Goal: Task Accomplishment & Management: Complete application form

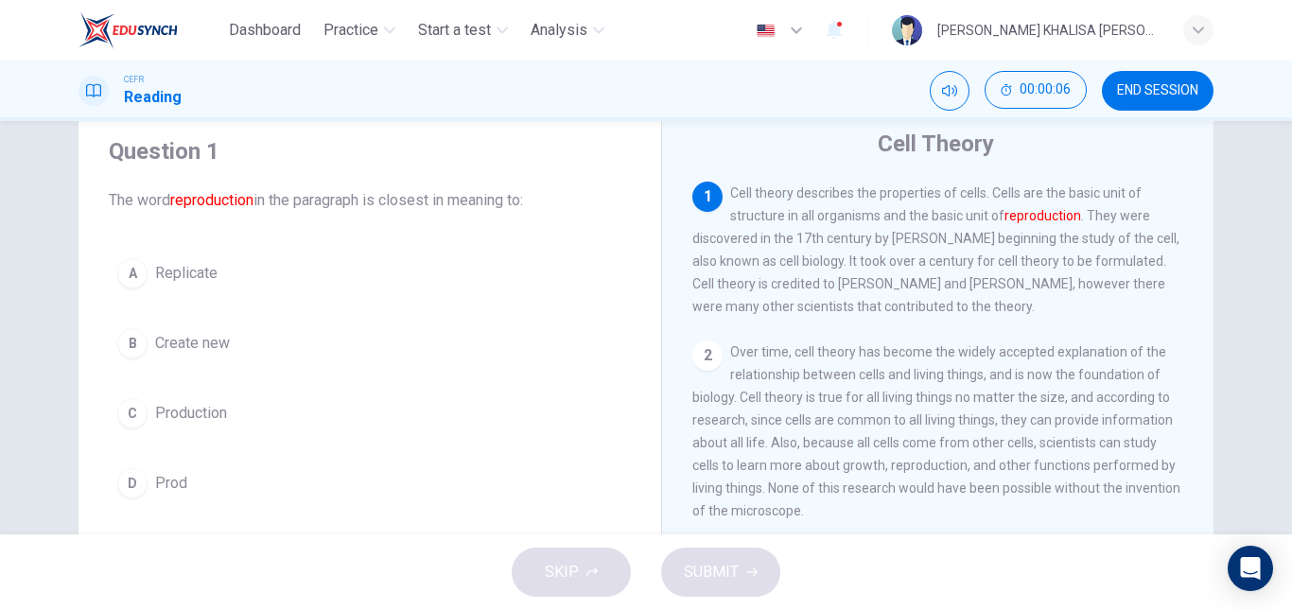
scroll to position [62, 0]
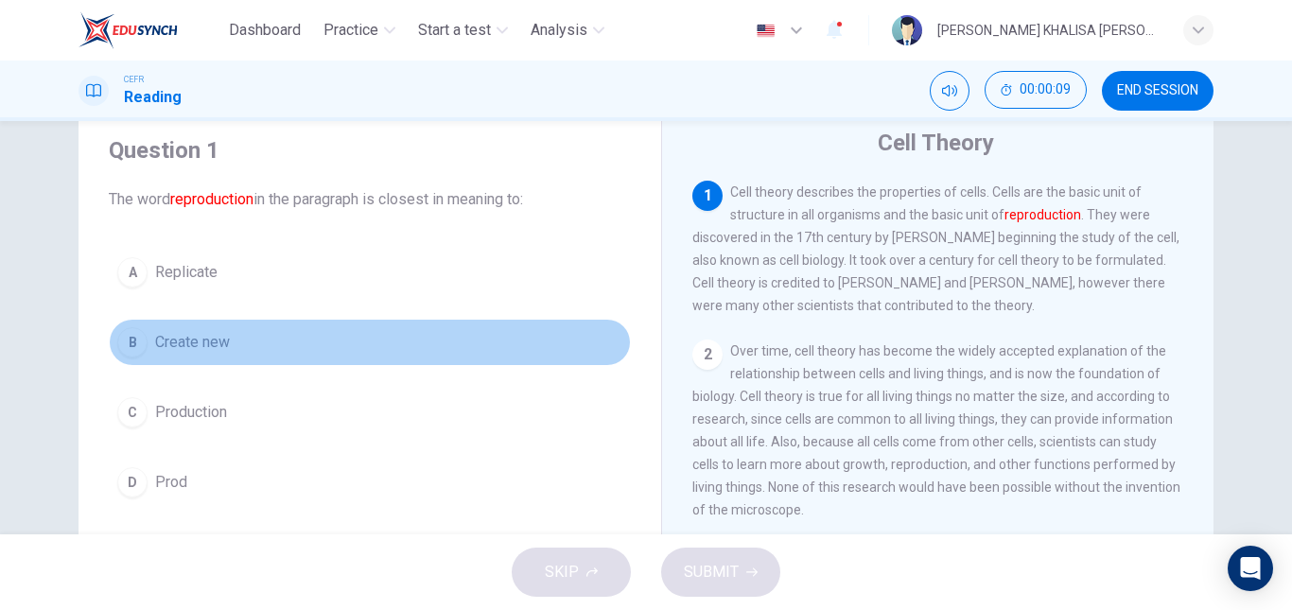
click at [216, 351] on span "Create new" at bounding box center [192, 342] width 75 height 23
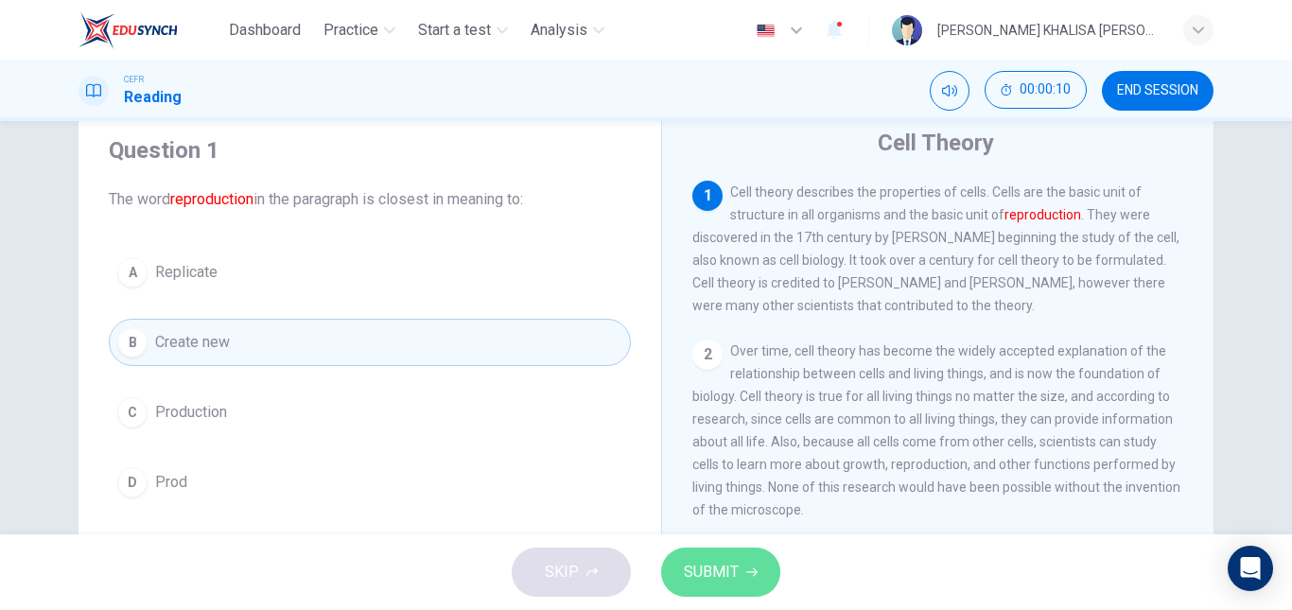
click at [712, 560] on span "SUBMIT" at bounding box center [711, 572] width 55 height 26
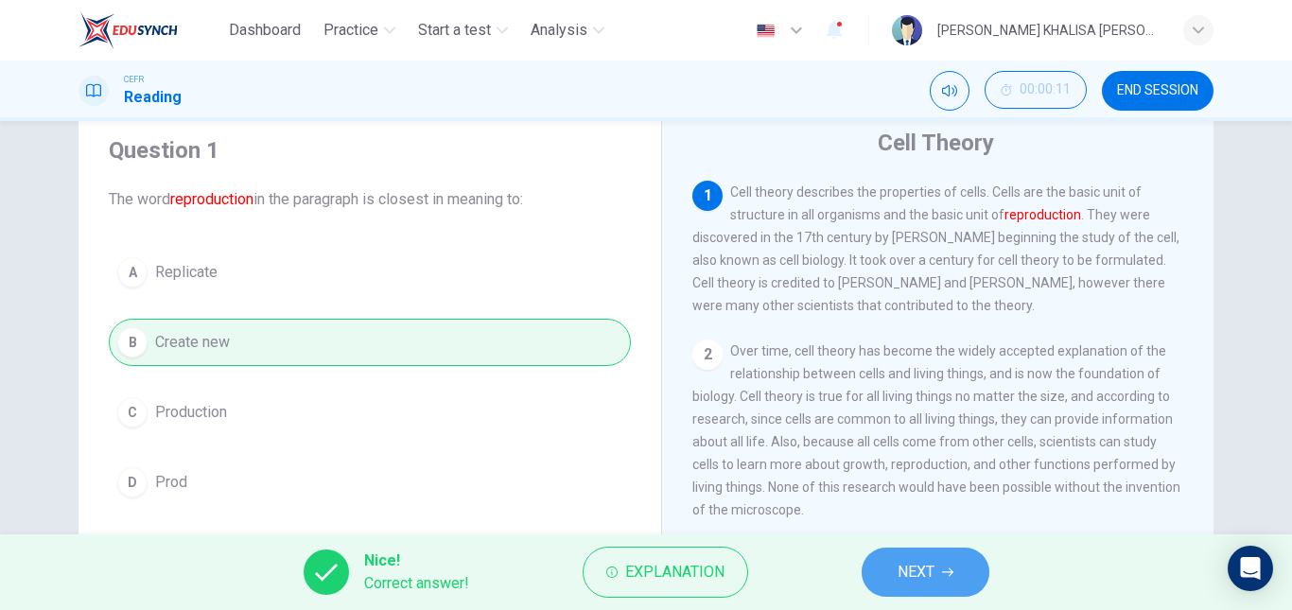
click at [939, 554] on button "NEXT" at bounding box center [926, 572] width 128 height 49
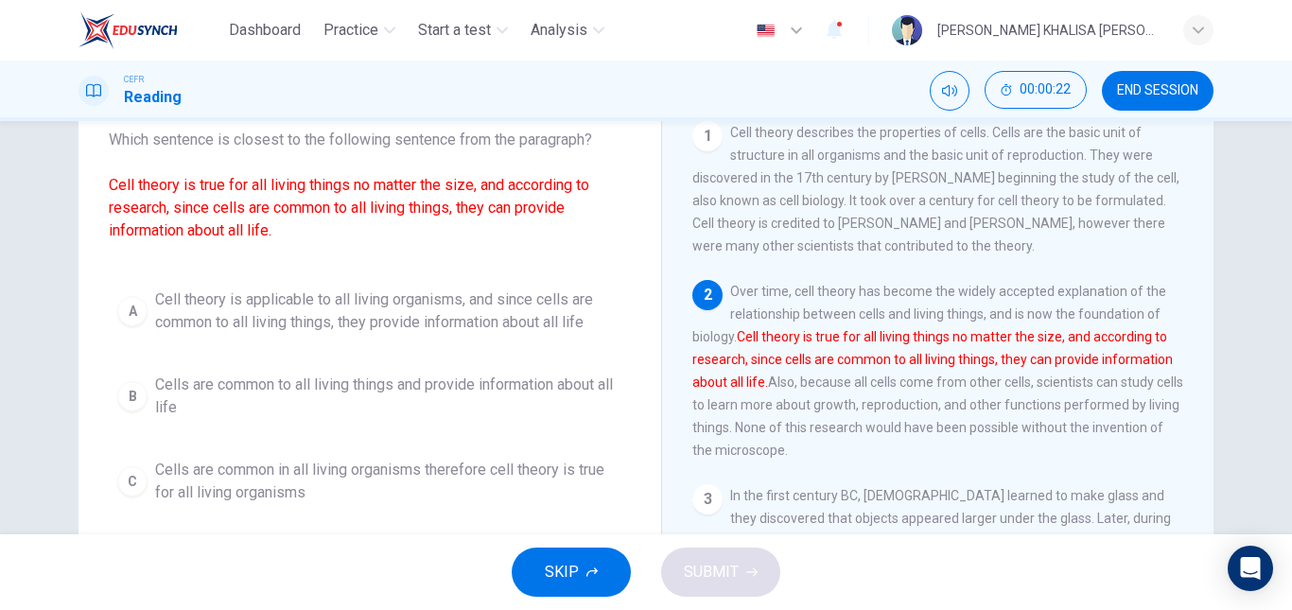
scroll to position [122, 0]
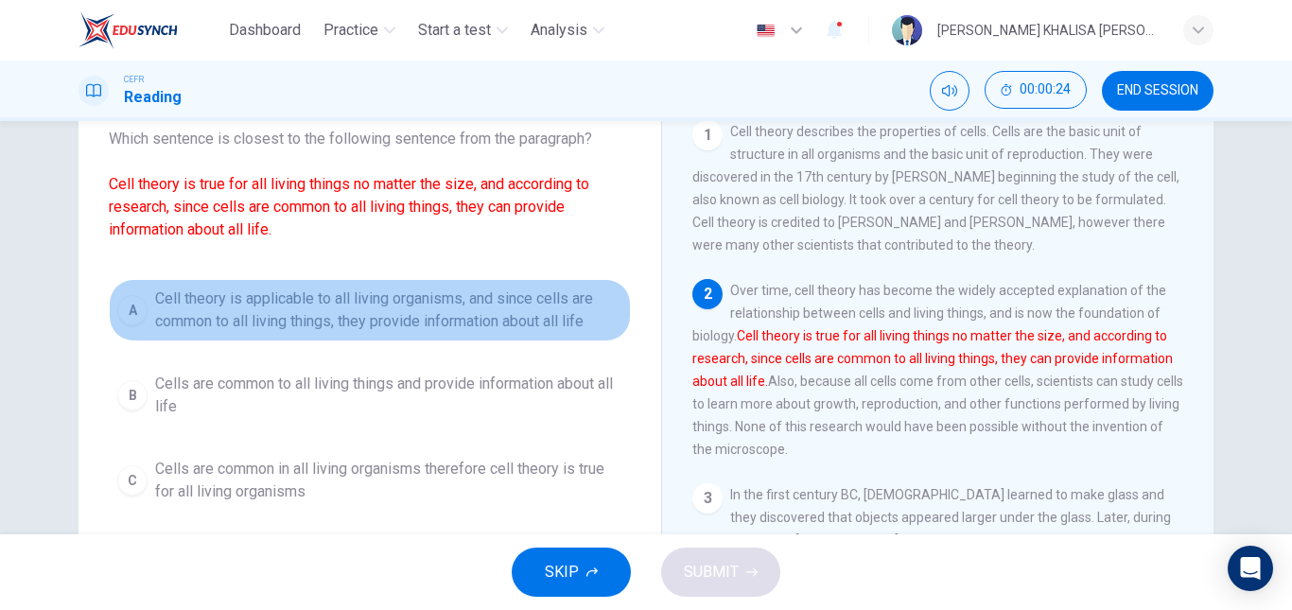
click at [431, 318] on span "Cell theory is applicable to all living organisms, and since cells are common t…" at bounding box center [388, 310] width 467 height 45
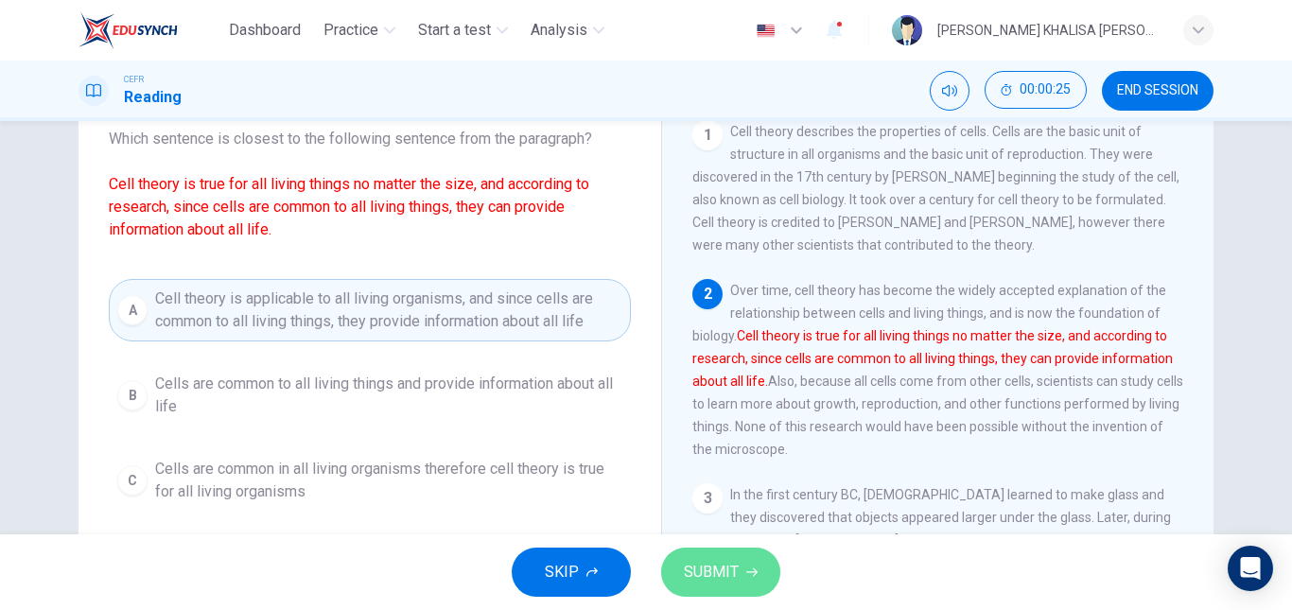
click at [733, 570] on span "SUBMIT" at bounding box center [711, 572] width 55 height 26
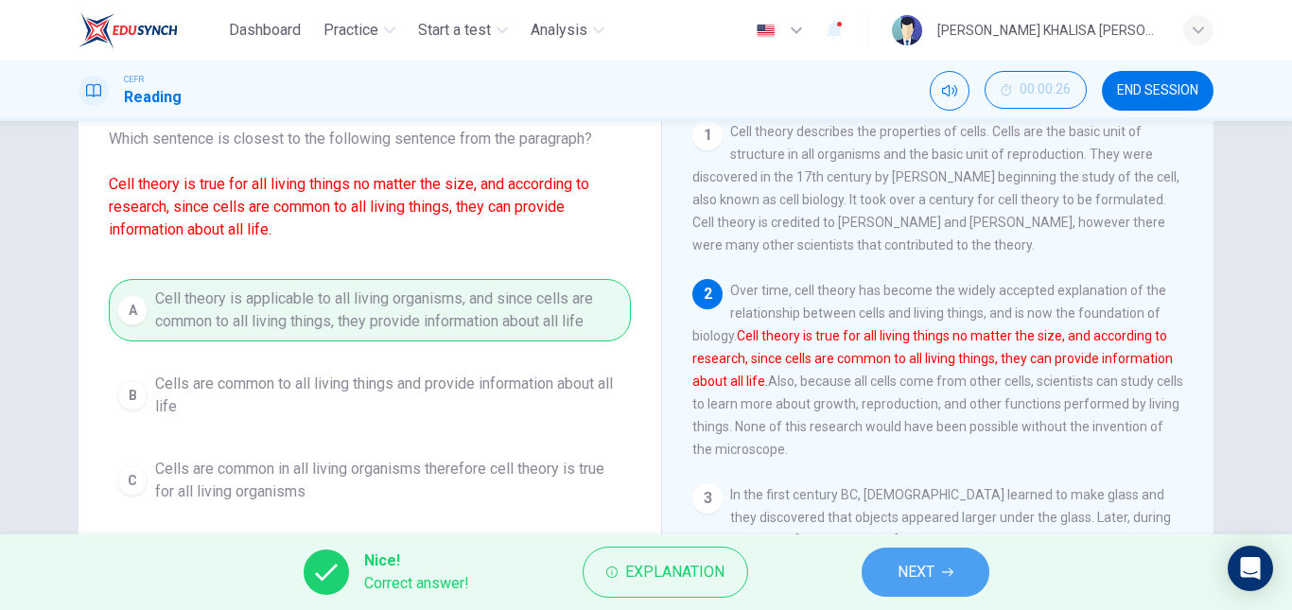
click at [930, 563] on span "NEXT" at bounding box center [916, 572] width 37 height 26
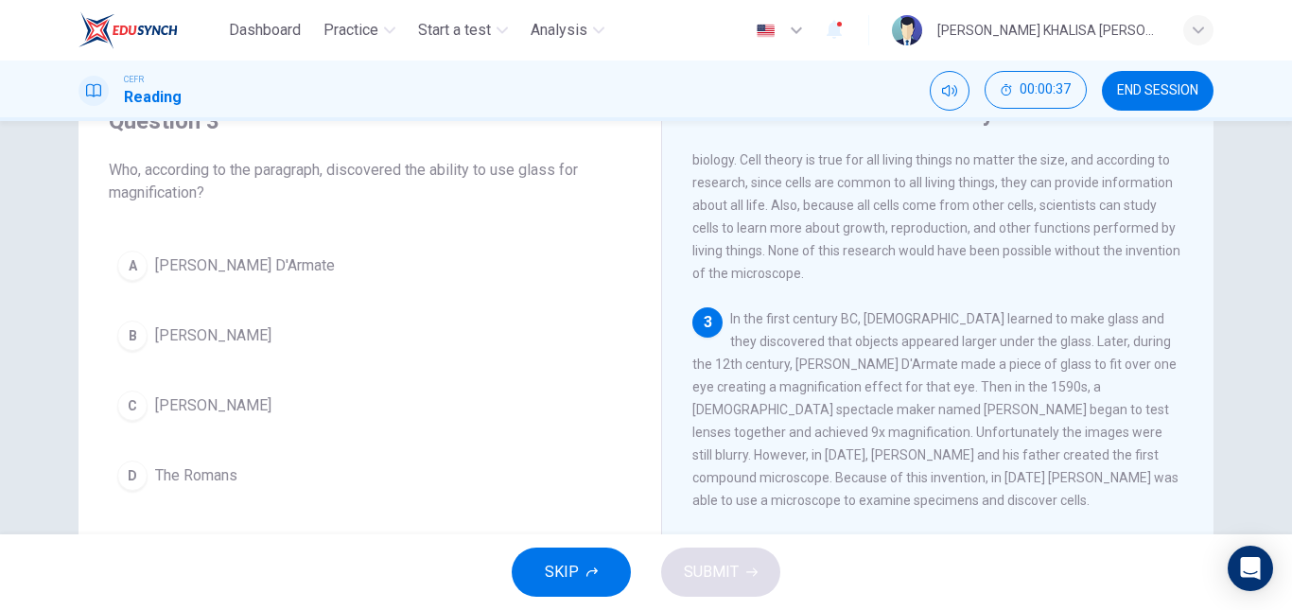
scroll to position [208, 0]
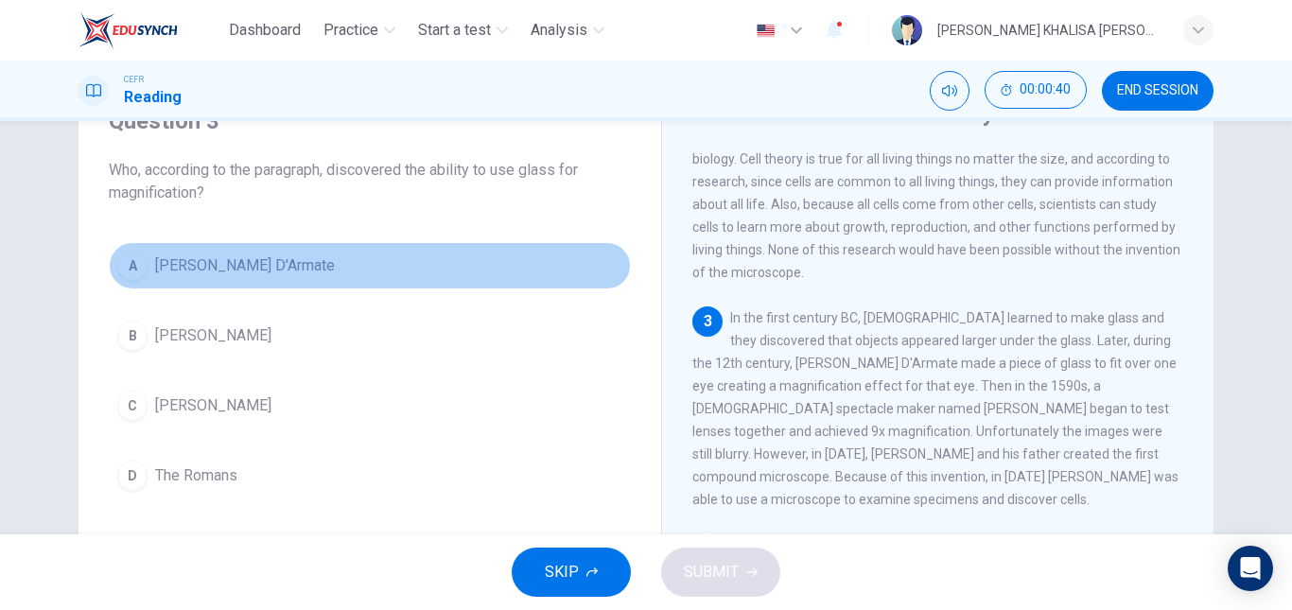
click at [190, 272] on span "[PERSON_NAME] D'Armate" at bounding box center [245, 266] width 180 height 23
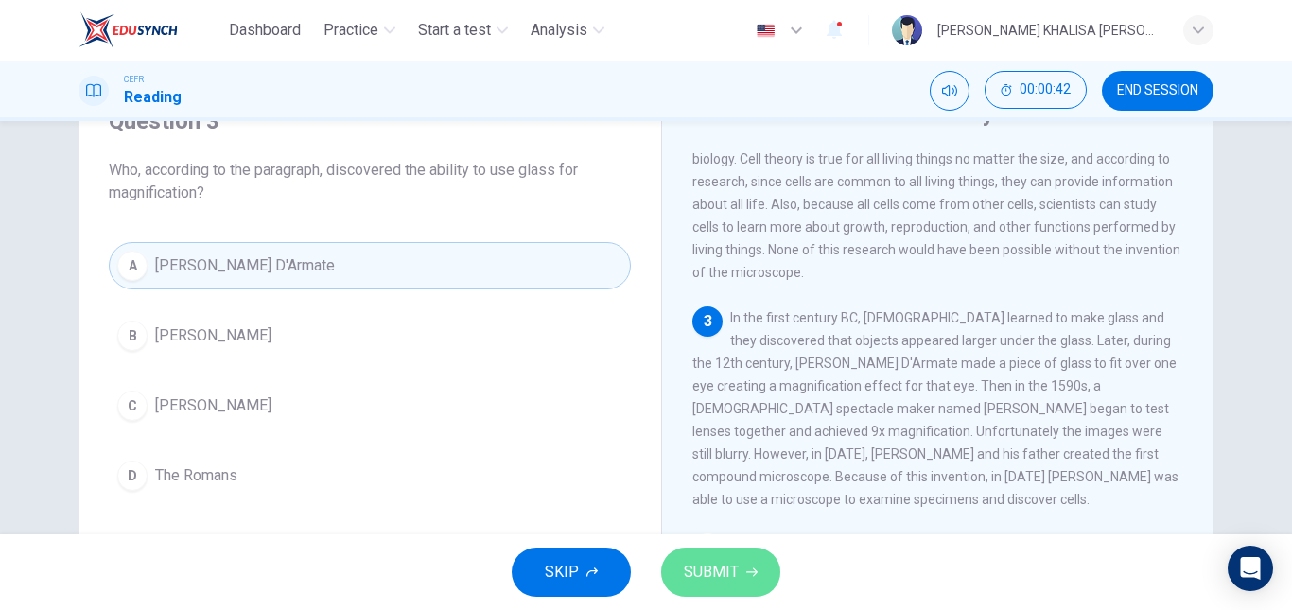
click at [707, 554] on button "SUBMIT" at bounding box center [720, 572] width 119 height 49
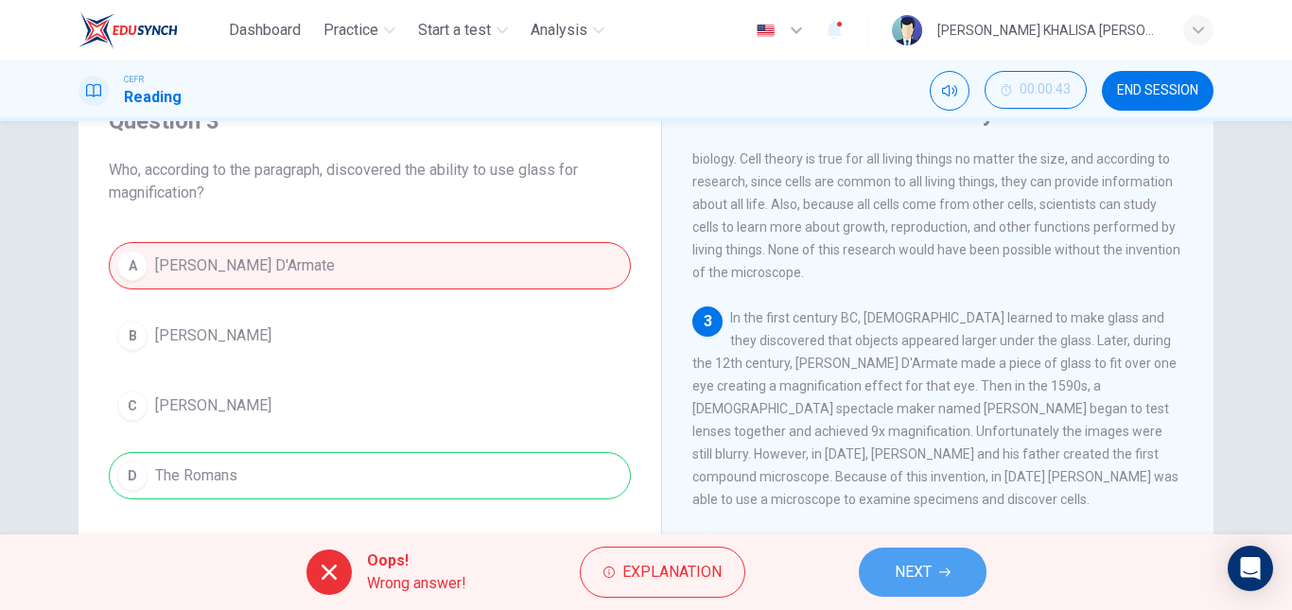
click at [894, 552] on button "NEXT" at bounding box center [923, 572] width 128 height 49
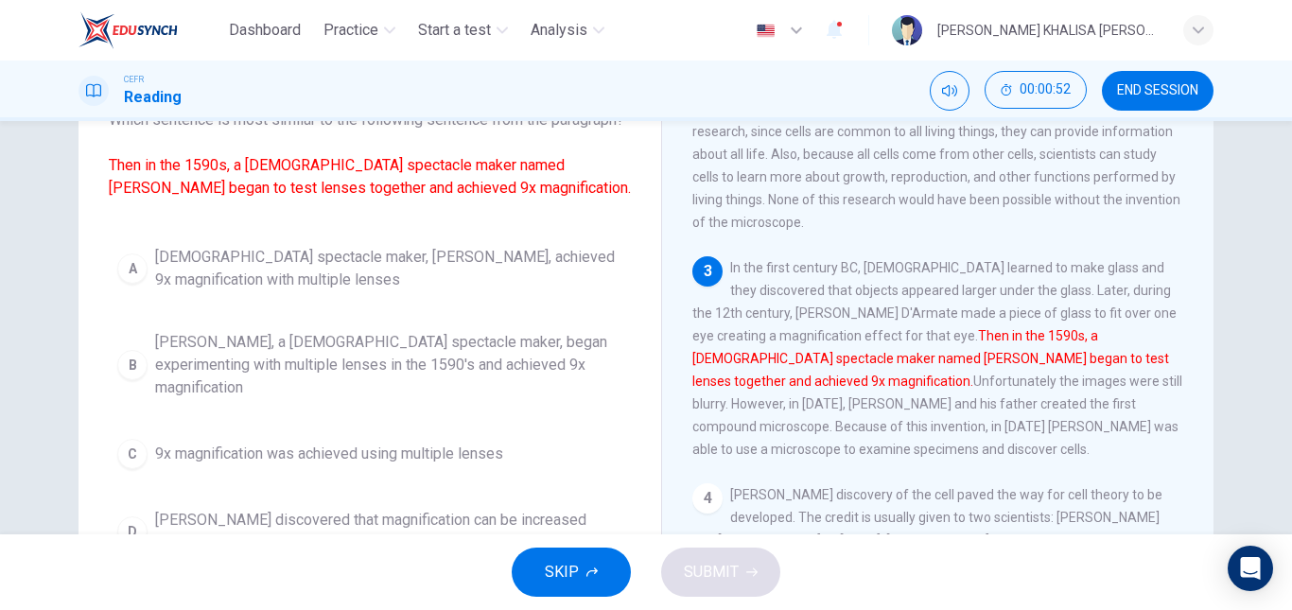
scroll to position [142, 0]
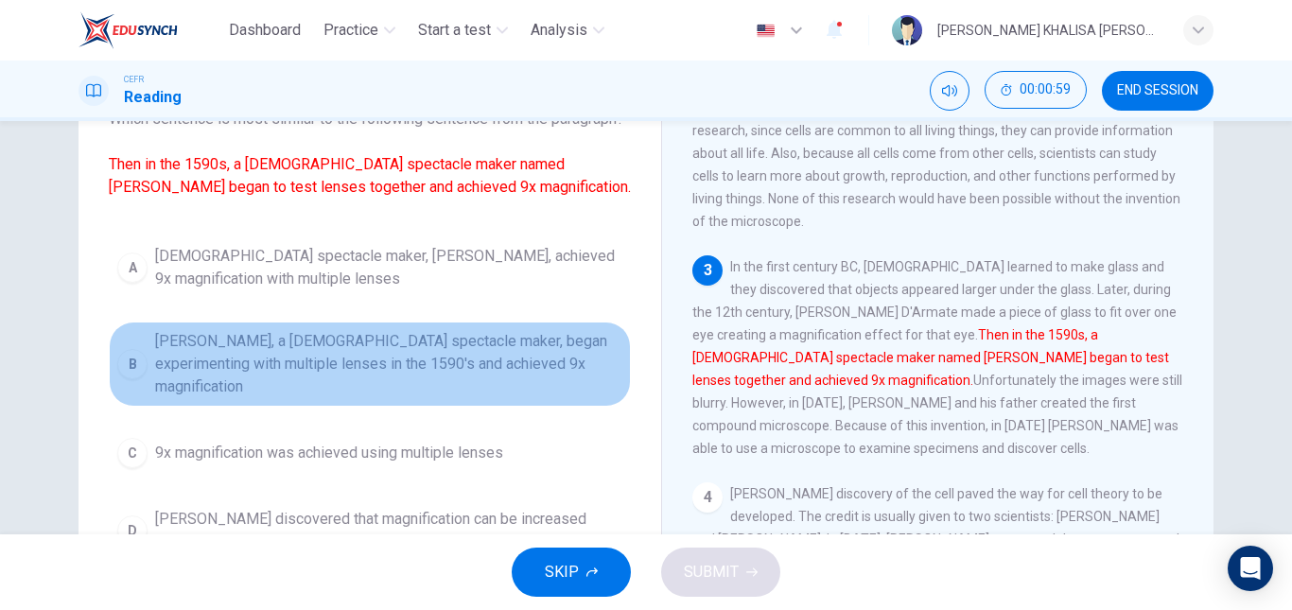
click at [468, 373] on span "[PERSON_NAME], a [DEMOGRAPHIC_DATA] spectacle maker, began experimenting with m…" at bounding box center [388, 364] width 467 height 68
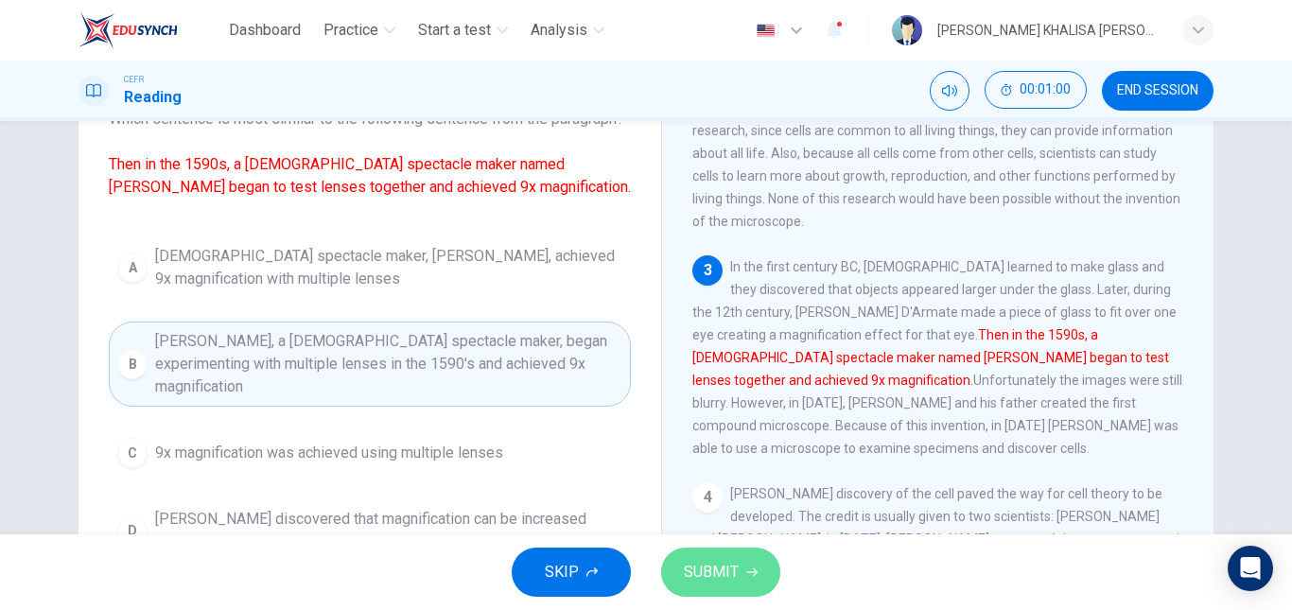
click at [736, 566] on span "SUBMIT" at bounding box center [711, 572] width 55 height 26
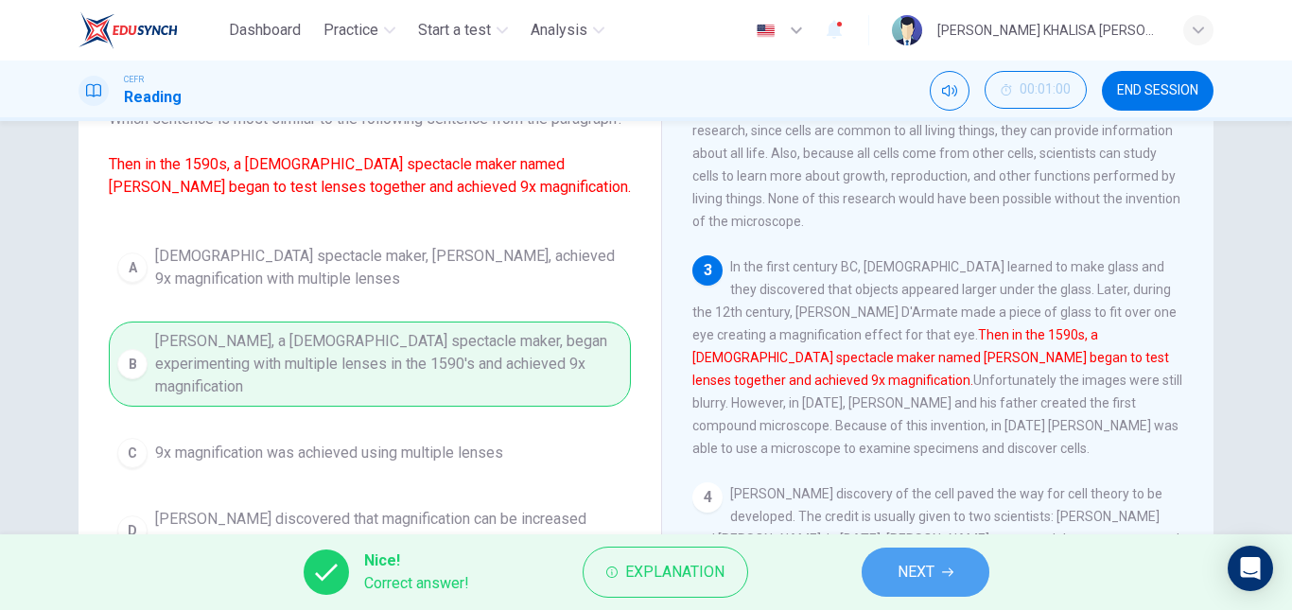
click at [958, 571] on button "NEXT" at bounding box center [926, 572] width 128 height 49
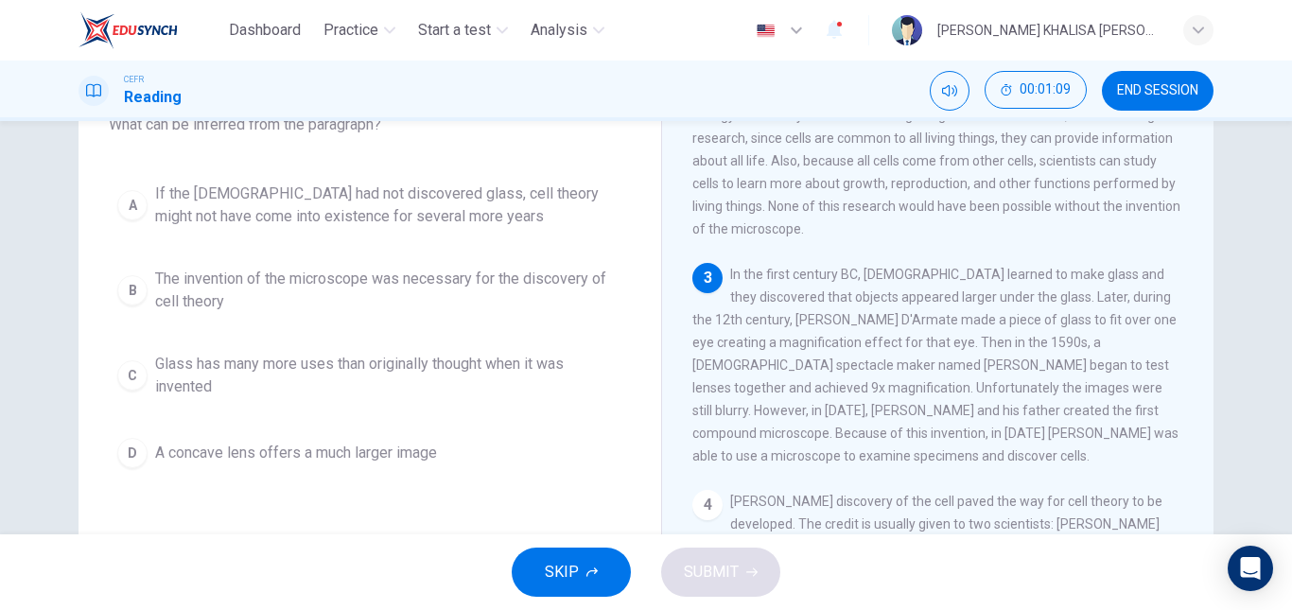
scroll to position [205, 0]
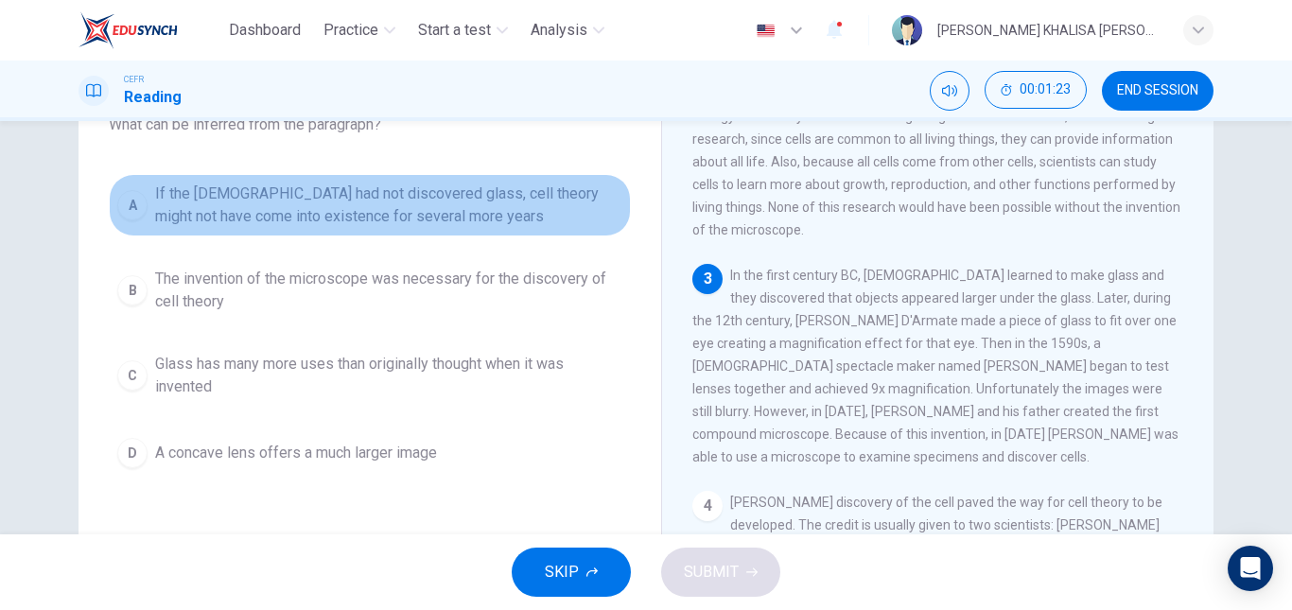
click at [531, 201] on span "If the [DEMOGRAPHIC_DATA] had not discovered glass, cell theory might not have …" at bounding box center [388, 205] width 467 height 45
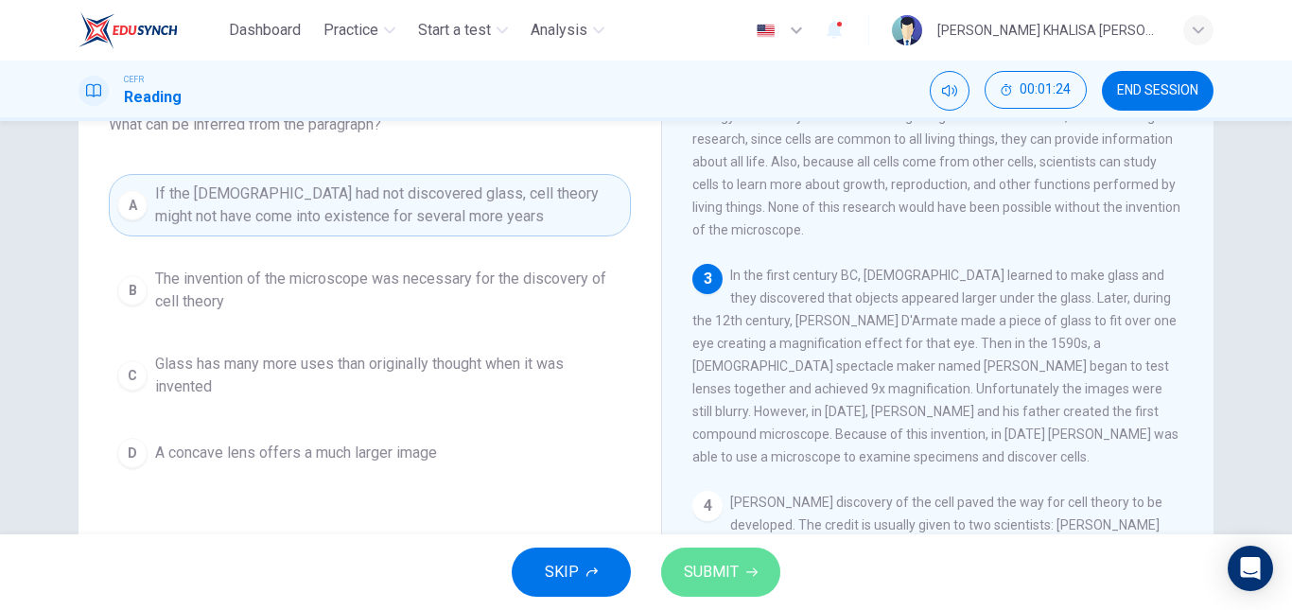
click at [747, 568] on icon "button" at bounding box center [752, 572] width 11 height 11
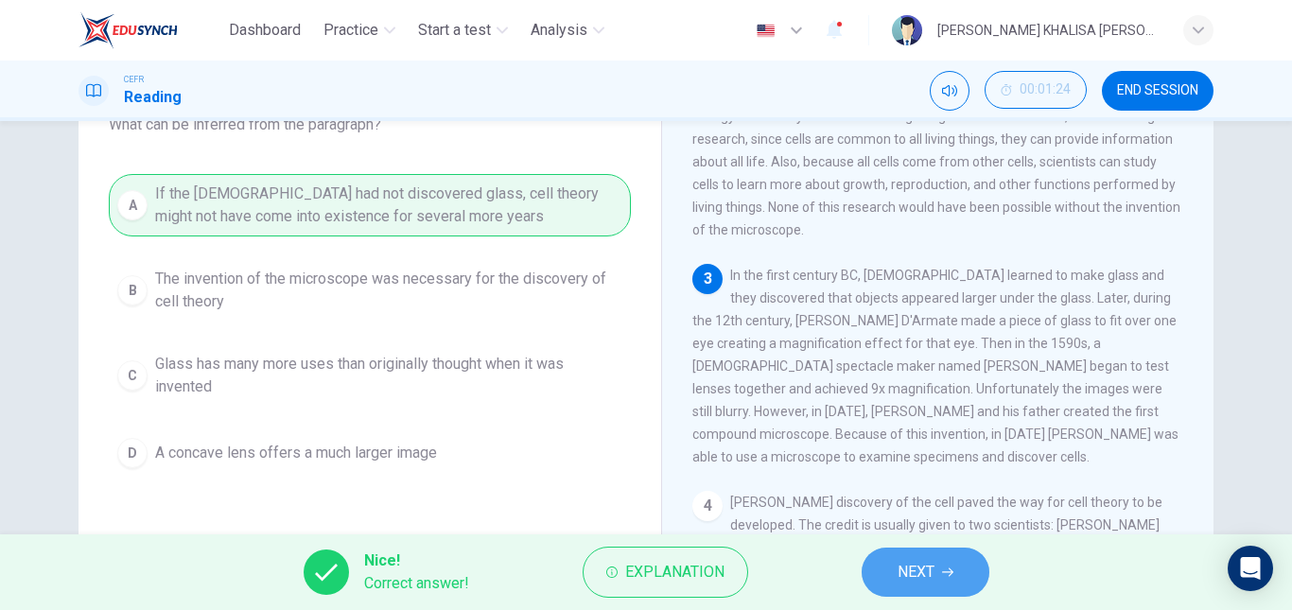
click at [880, 558] on button "NEXT" at bounding box center [926, 572] width 128 height 49
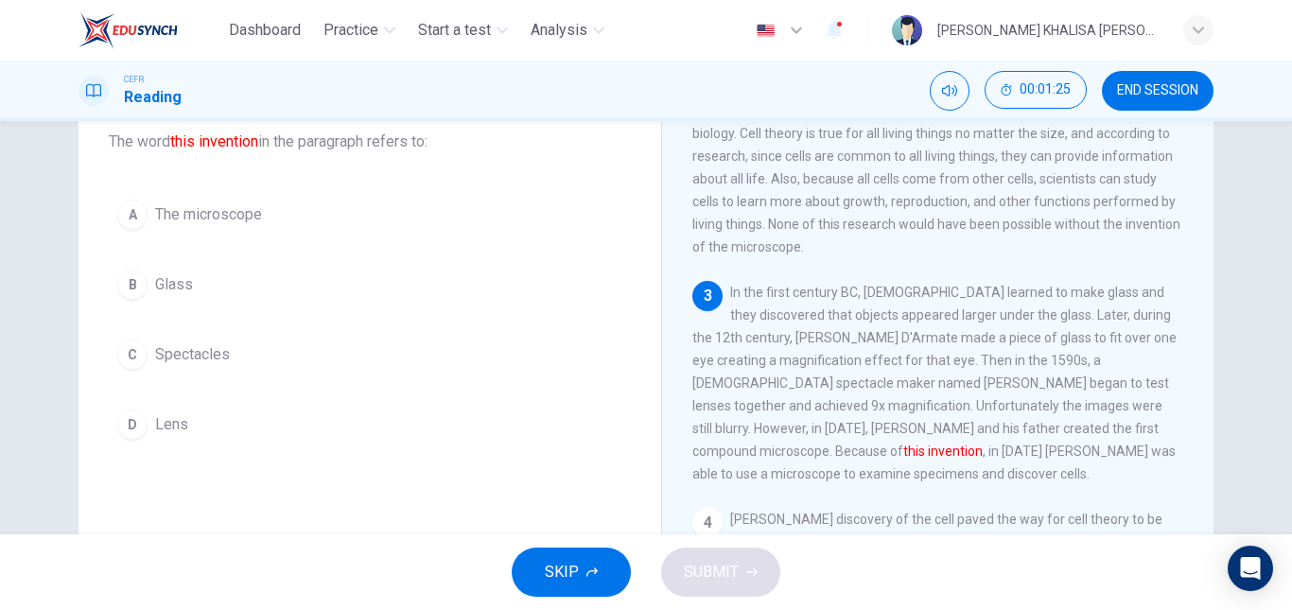
scroll to position [118, 0]
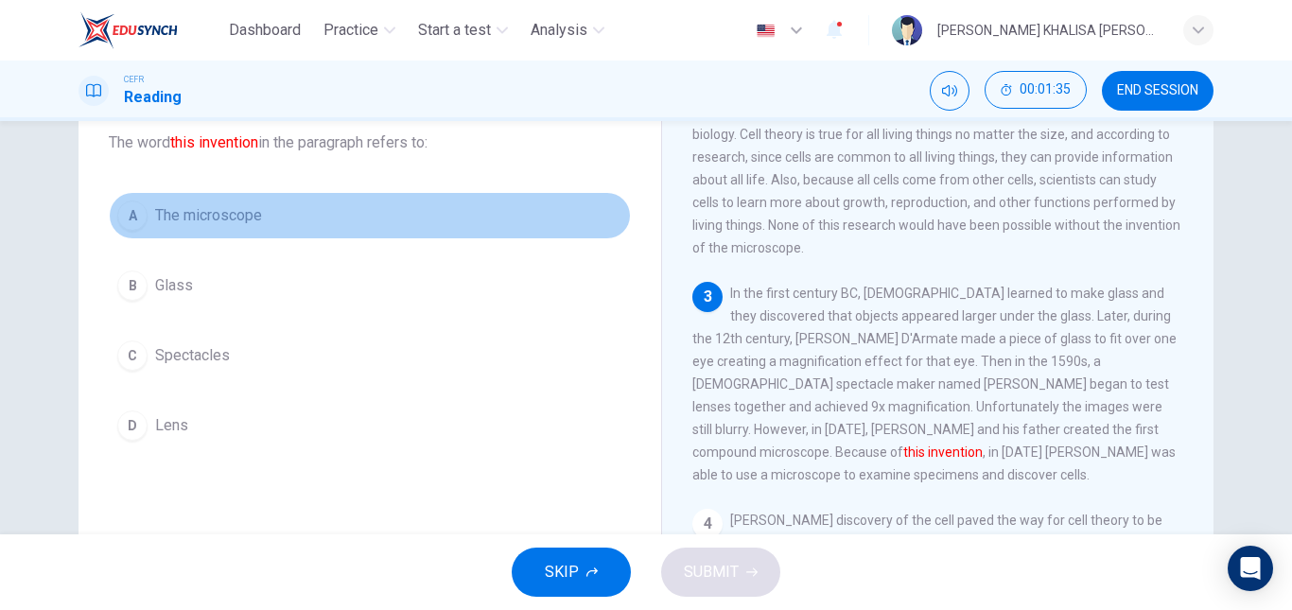
click at [210, 196] on button "A The microscope" at bounding box center [370, 215] width 522 height 47
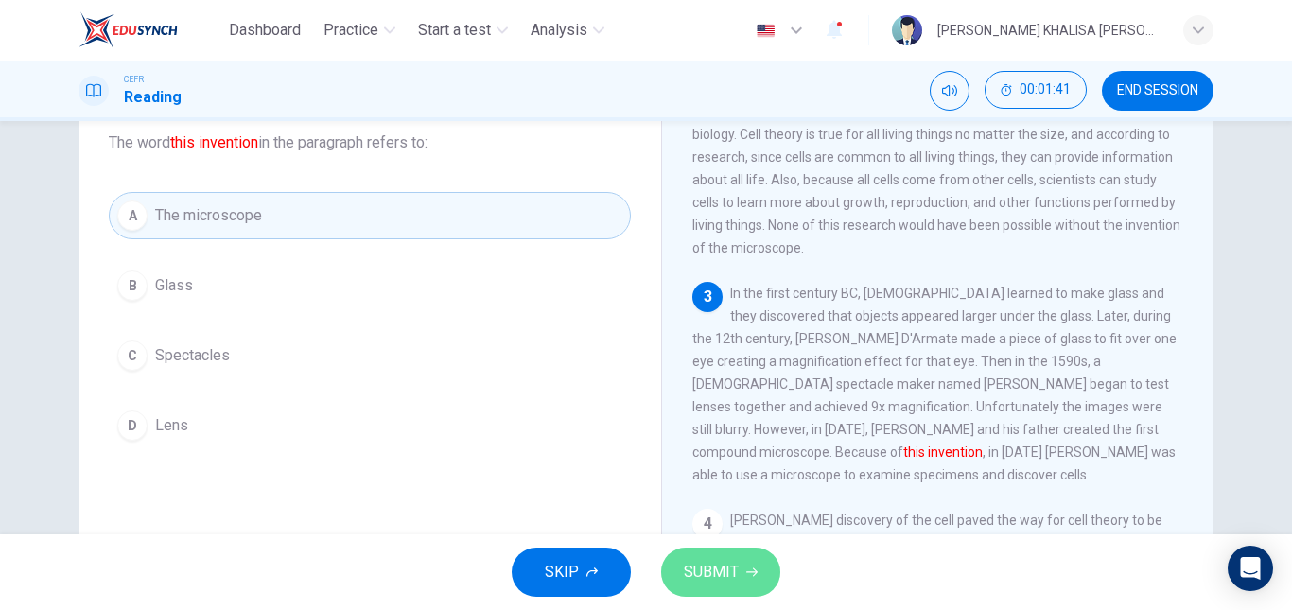
click at [719, 564] on span "SUBMIT" at bounding box center [711, 572] width 55 height 26
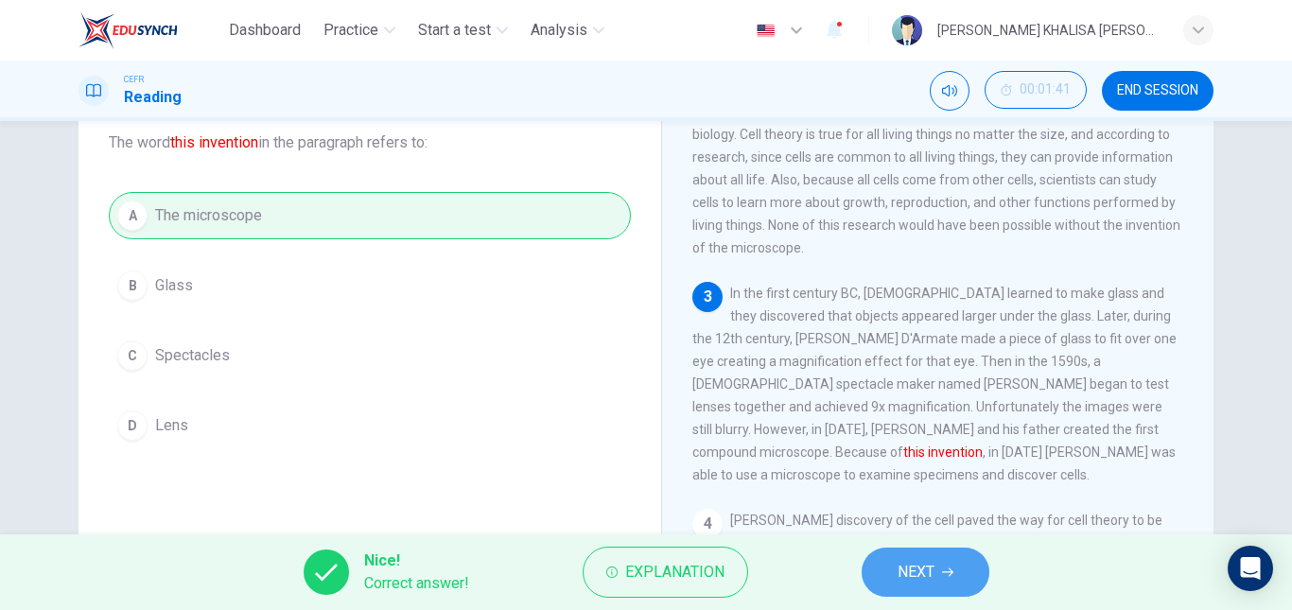
click at [886, 578] on button "NEXT" at bounding box center [926, 572] width 128 height 49
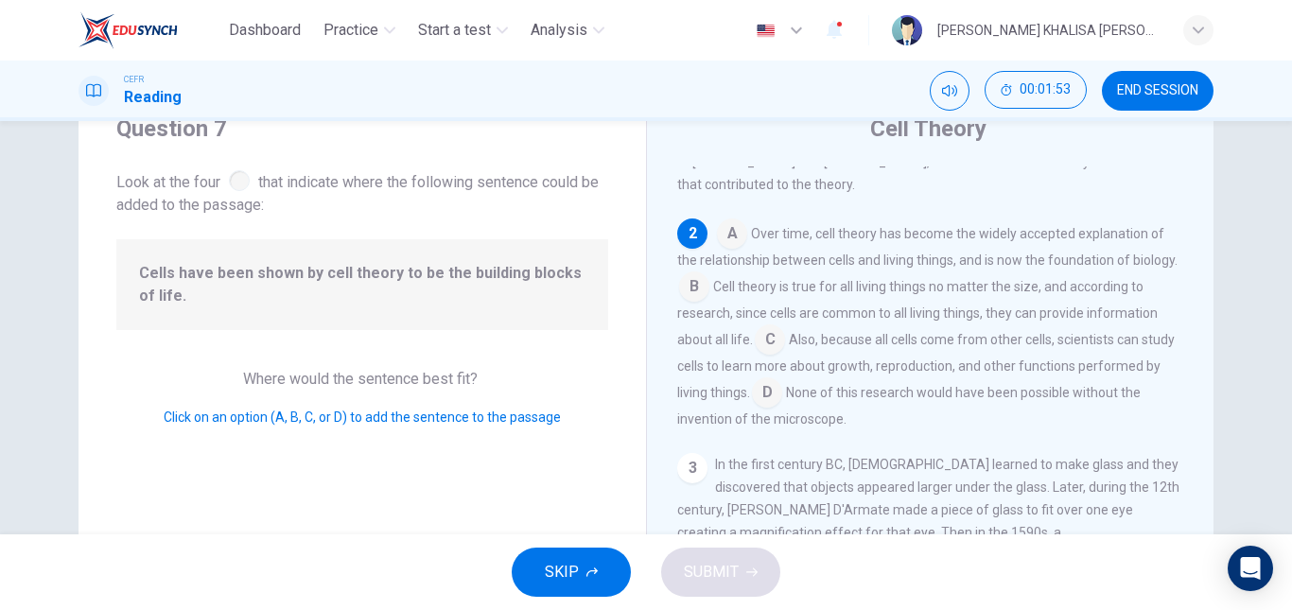
scroll to position [75, 0]
click at [717, 229] on input at bounding box center [732, 236] width 30 height 30
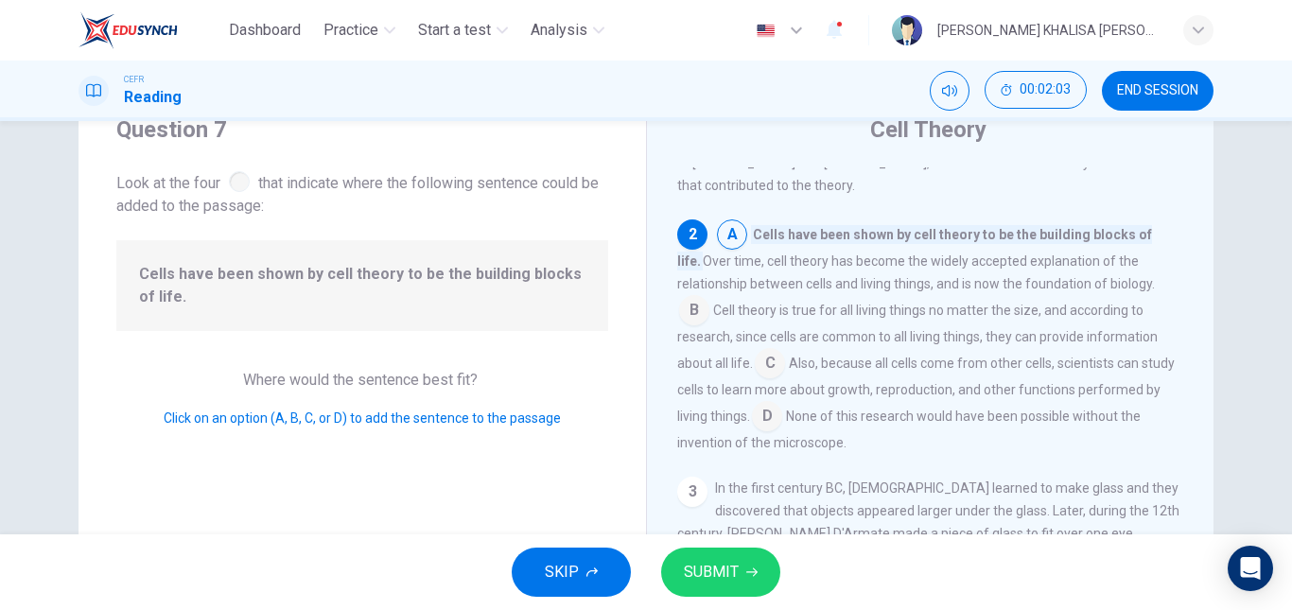
click at [752, 560] on button "SUBMIT" at bounding box center [720, 572] width 119 height 49
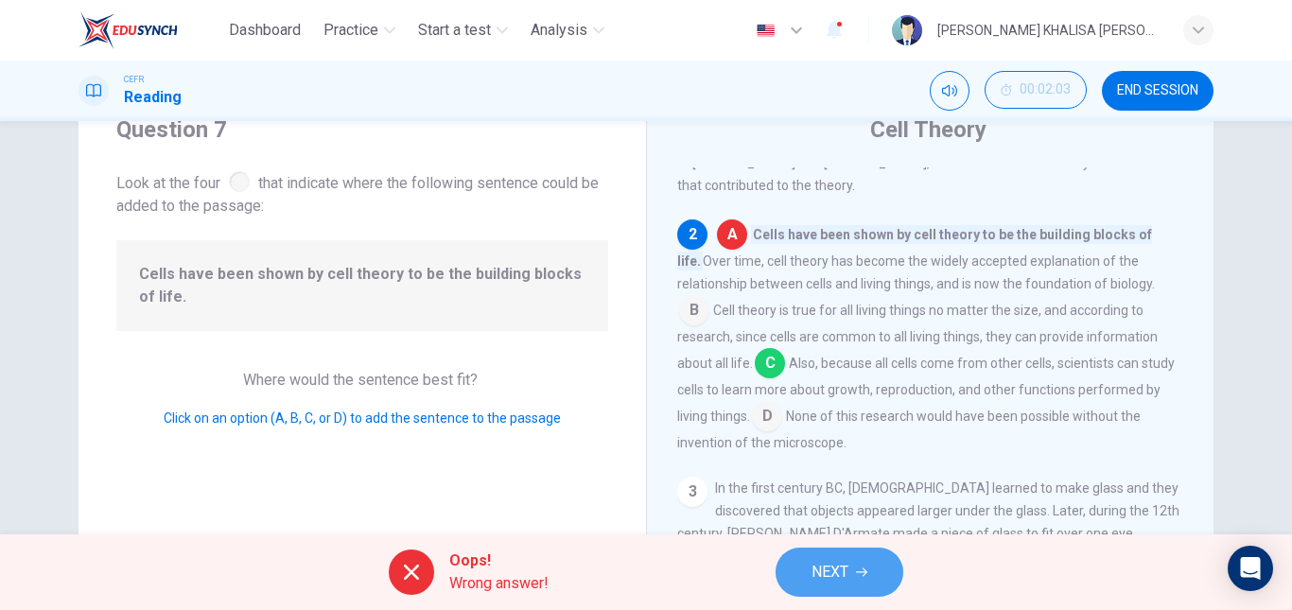
click at [888, 560] on button "NEXT" at bounding box center [840, 572] width 128 height 49
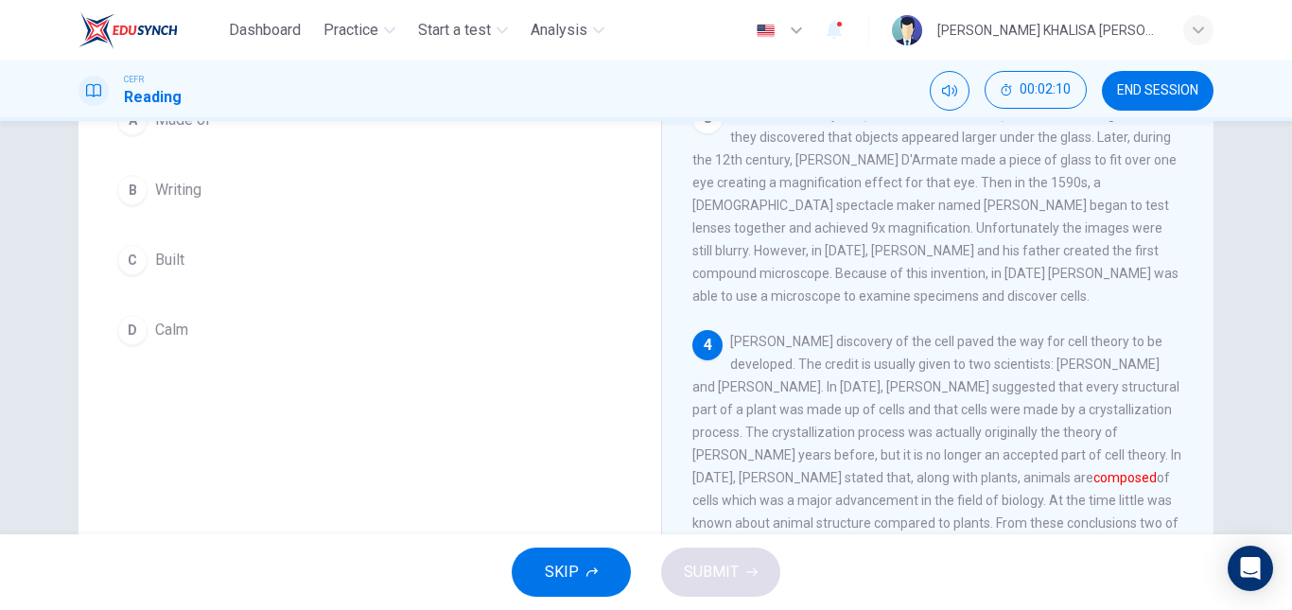
scroll to position [135, 0]
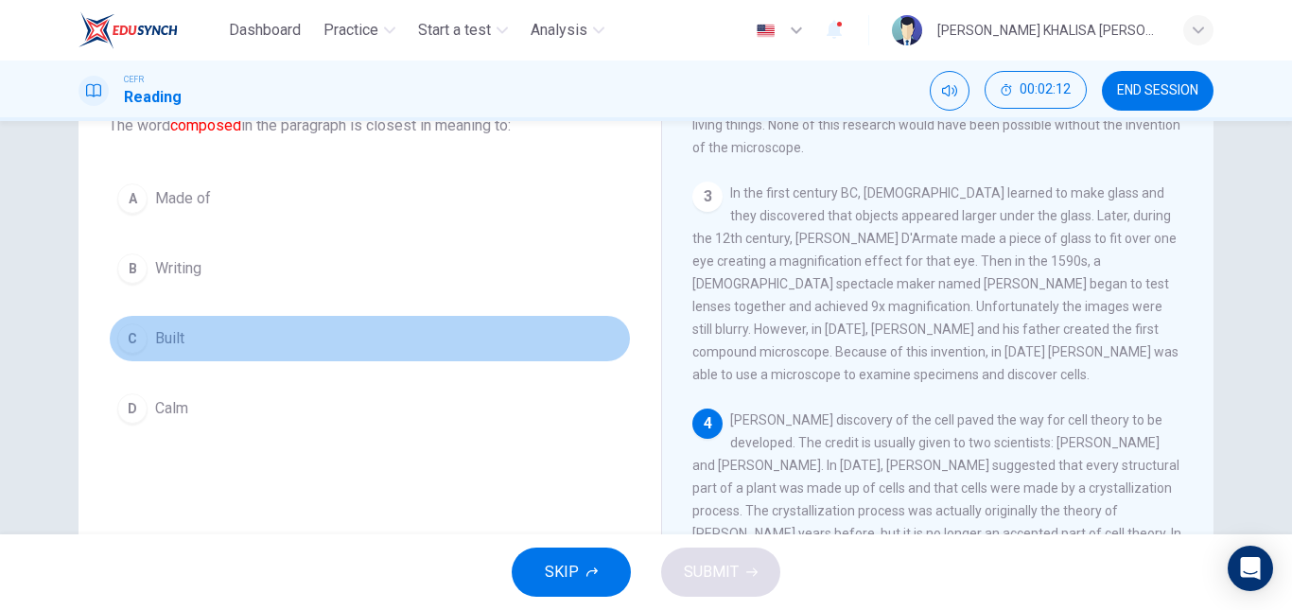
click at [163, 349] on span "Built" at bounding box center [169, 338] width 29 height 23
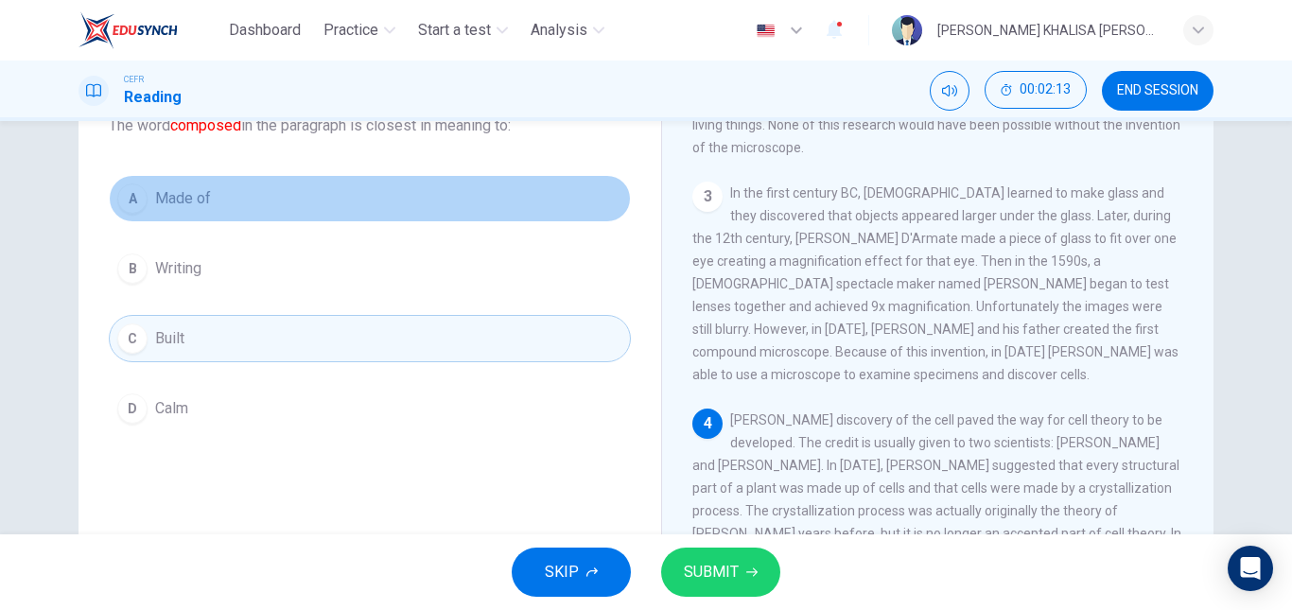
click at [303, 178] on button "A Made of" at bounding box center [370, 198] width 522 height 47
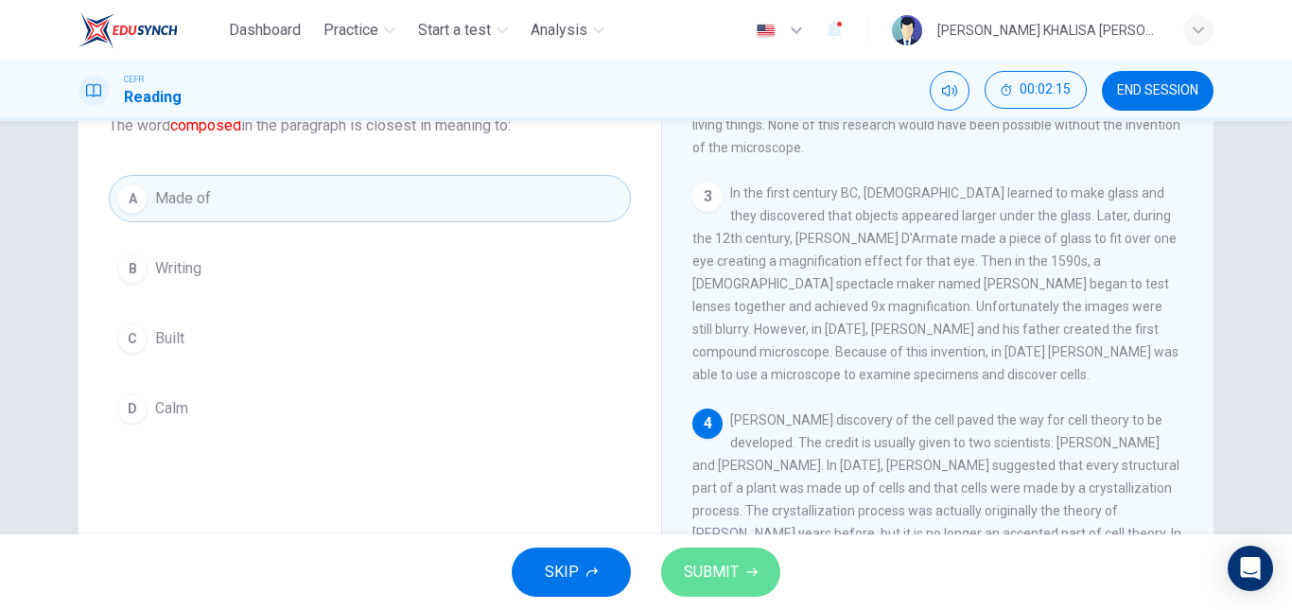
click at [707, 558] on button "SUBMIT" at bounding box center [720, 572] width 119 height 49
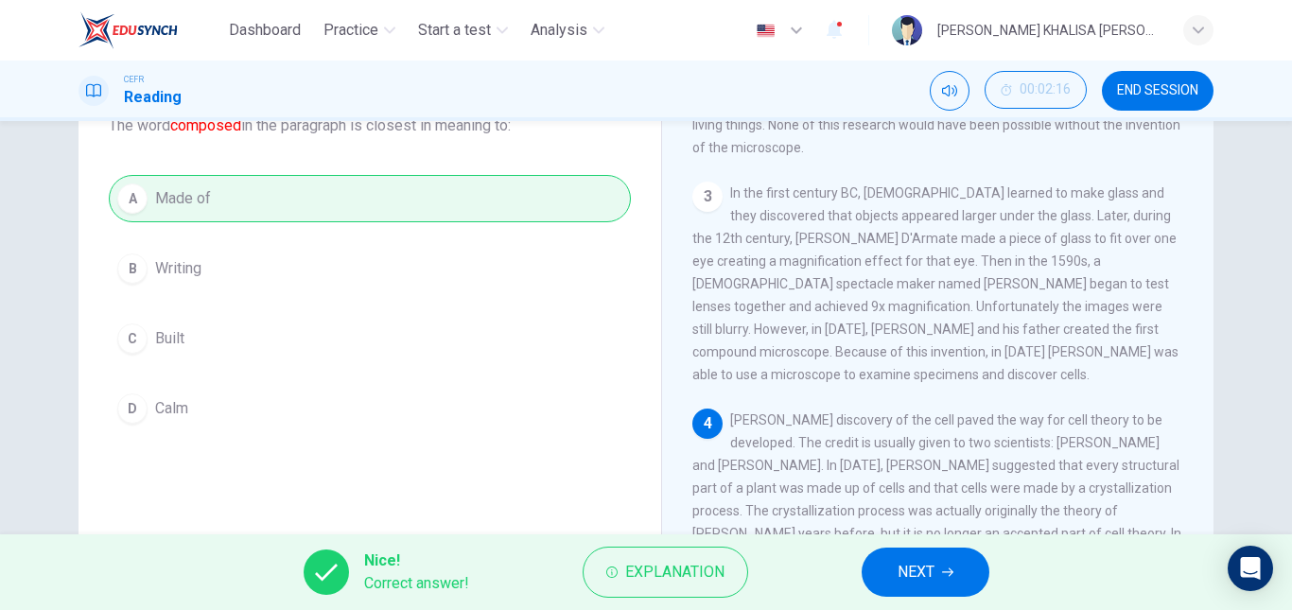
click at [920, 570] on span "NEXT" at bounding box center [916, 572] width 37 height 26
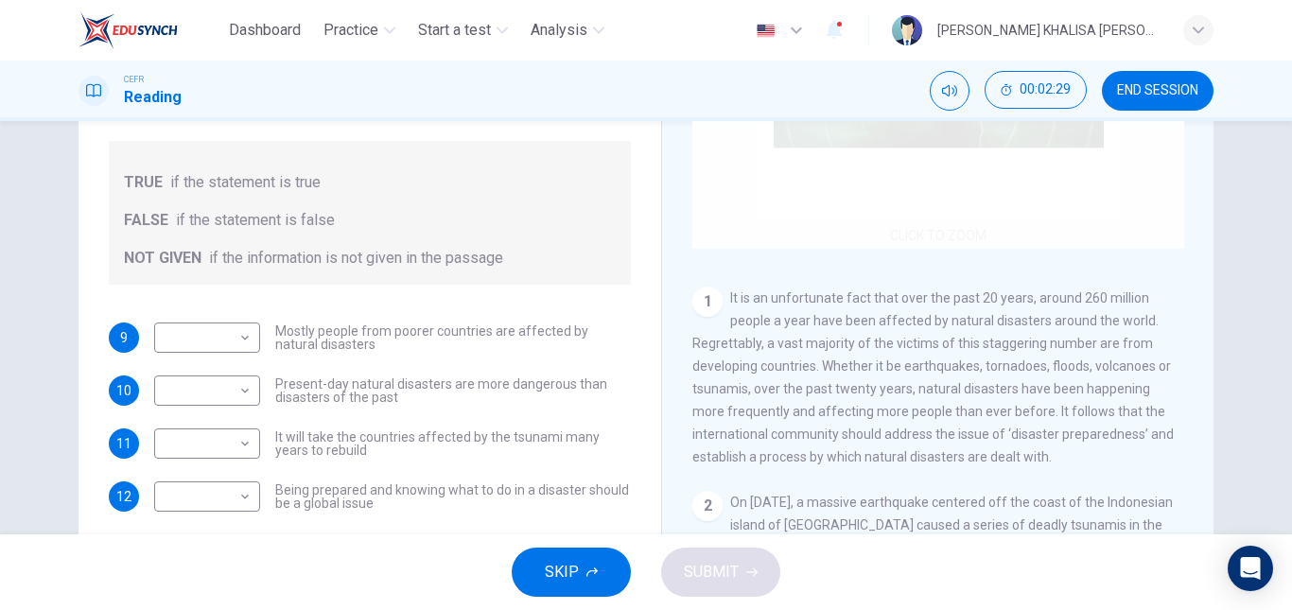
scroll to position [117, 0]
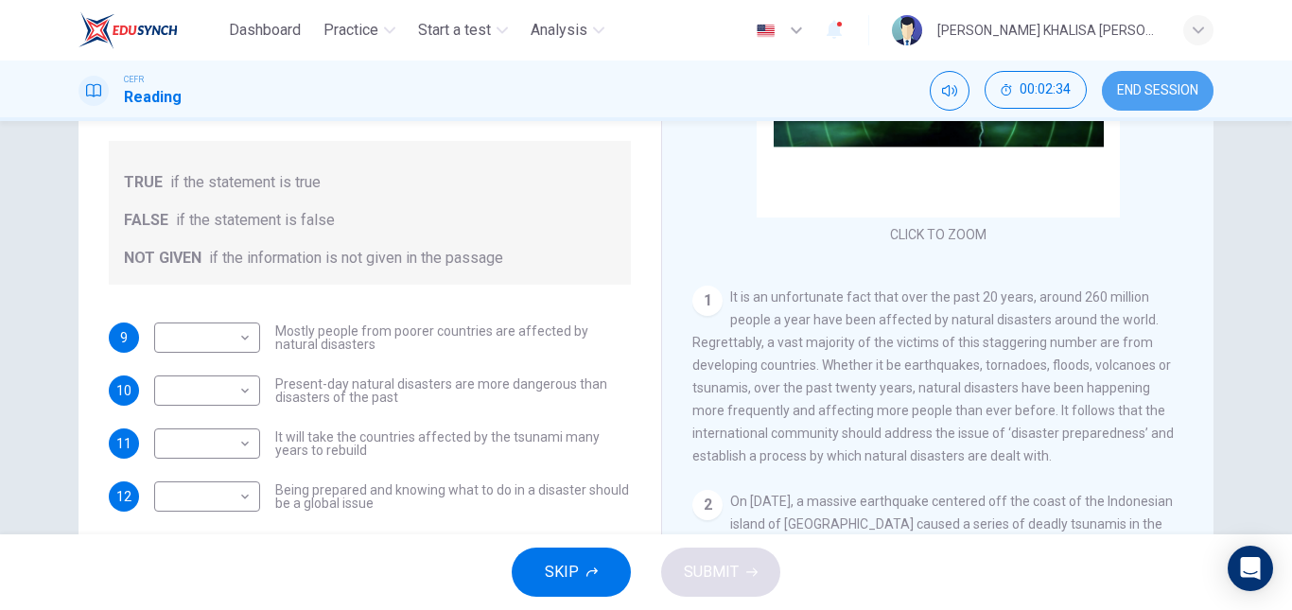
click at [1133, 100] on button "END SESSION" at bounding box center [1158, 91] width 112 height 40
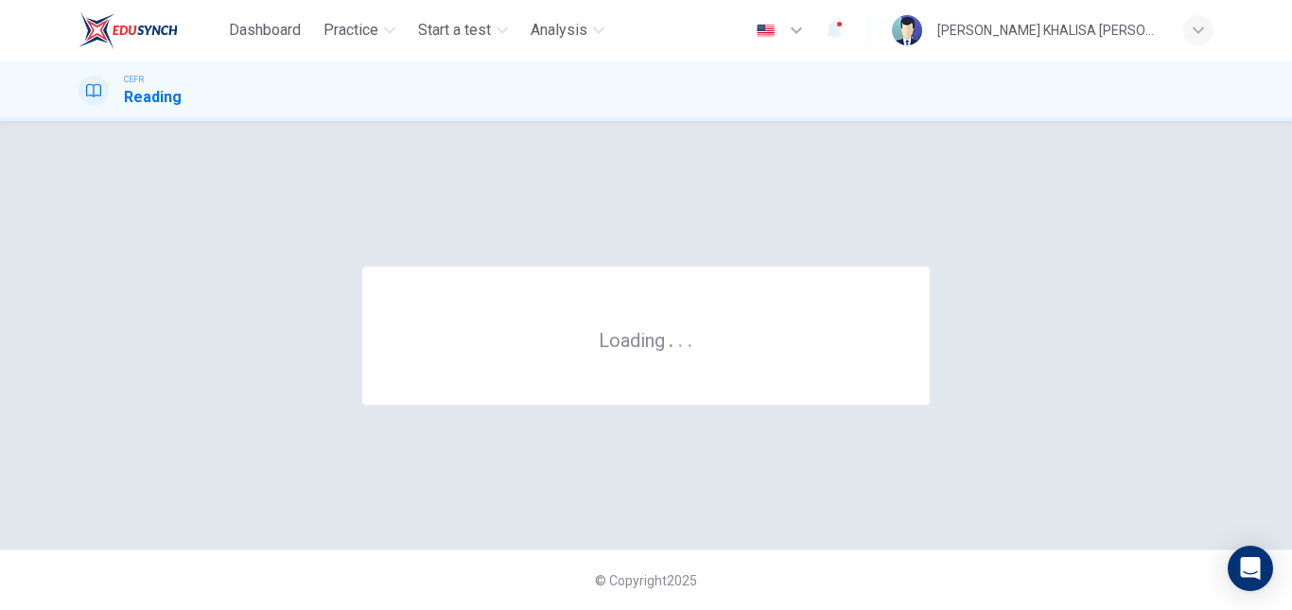
scroll to position [0, 0]
